Goal: Transaction & Acquisition: Download file/media

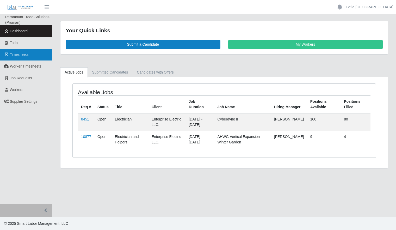
click at [27, 59] on link "Timesheets" at bounding box center [26, 55] width 52 height 12
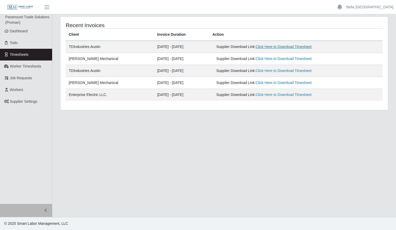
click at [276, 46] on link "Click Here to Download Timesheet" at bounding box center [283, 47] width 56 height 4
click at [385, 9] on link "Bella [GEOGRAPHIC_DATA]" at bounding box center [369, 6] width 47 height 5
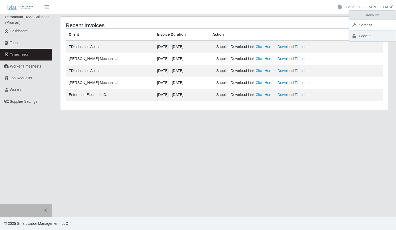
click at [378, 37] on link "Logout" at bounding box center [372, 36] width 47 height 11
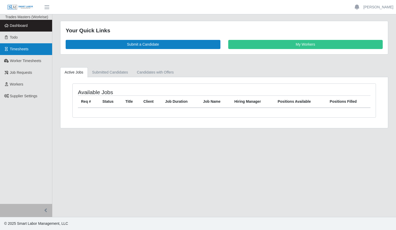
click at [17, 51] on span "Timesheets" at bounding box center [19, 49] width 19 height 4
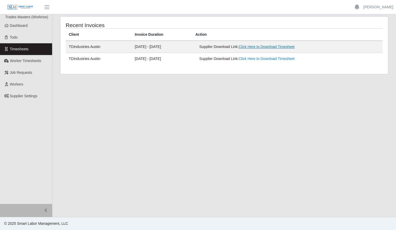
click at [275, 45] on link "Click Here to Download Timesheet" at bounding box center [266, 47] width 56 height 4
